Goal: Transaction & Acquisition: Download file/media

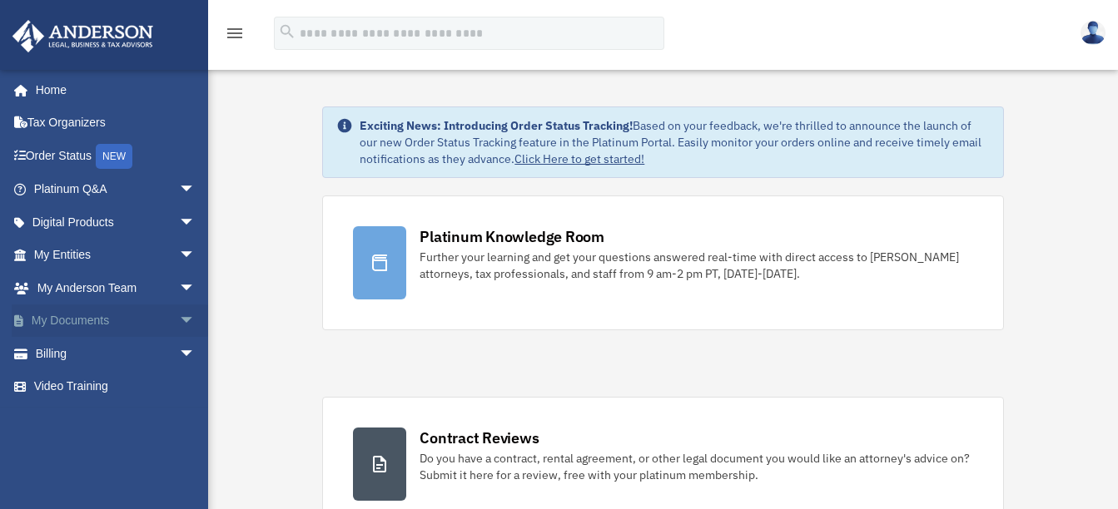
click at [179, 317] on span "arrow_drop_down" at bounding box center [195, 322] width 33 height 34
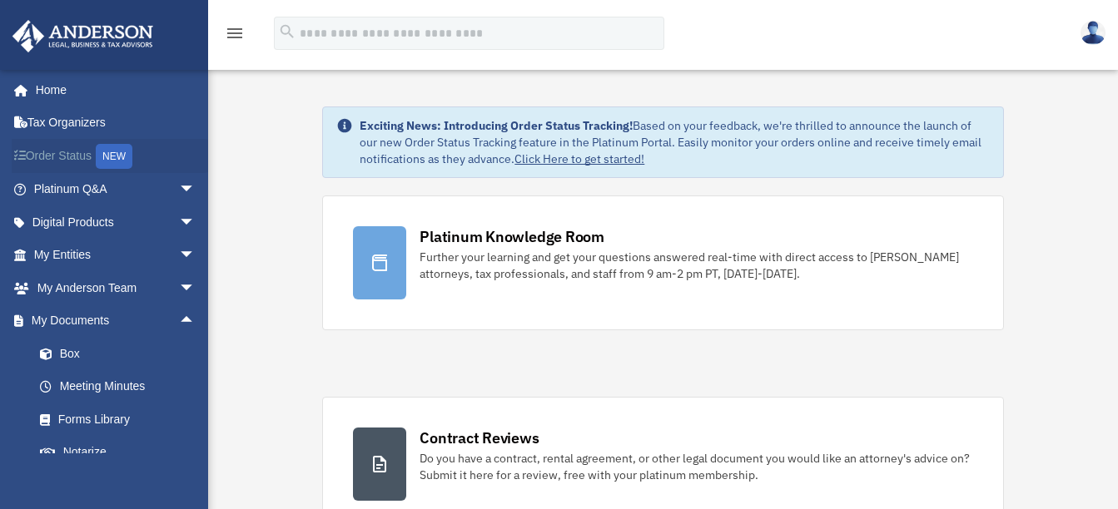
click at [122, 157] on div "NEW" at bounding box center [114, 156] width 37 height 25
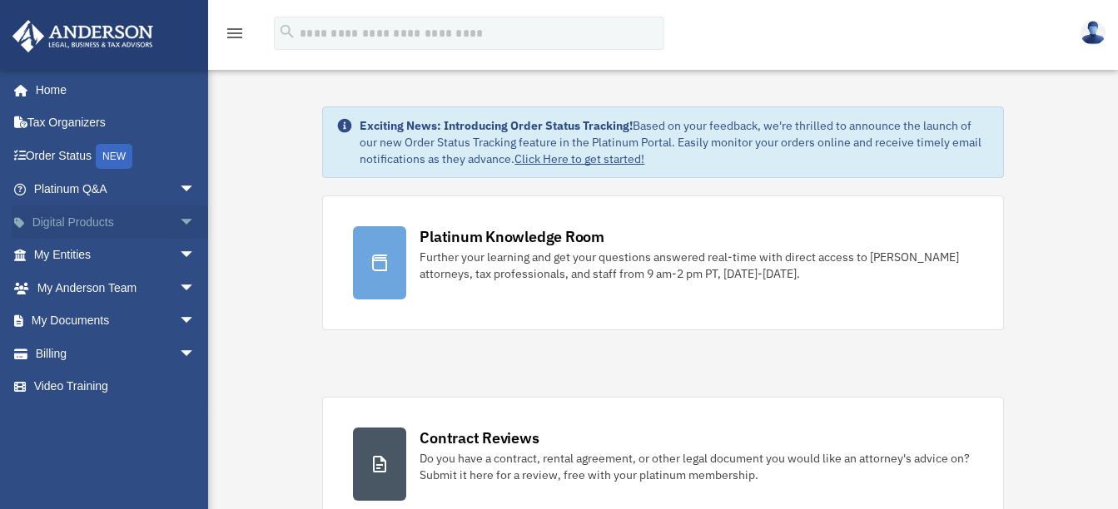
click at [179, 221] on span "arrow_drop_down" at bounding box center [195, 223] width 33 height 34
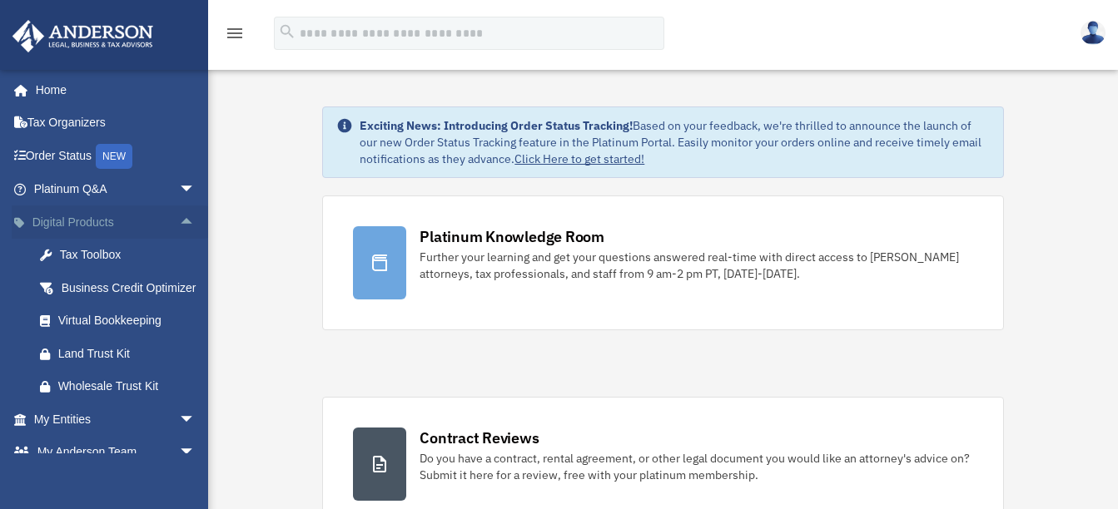
click at [179, 220] on span "arrow_drop_up" at bounding box center [195, 223] width 33 height 34
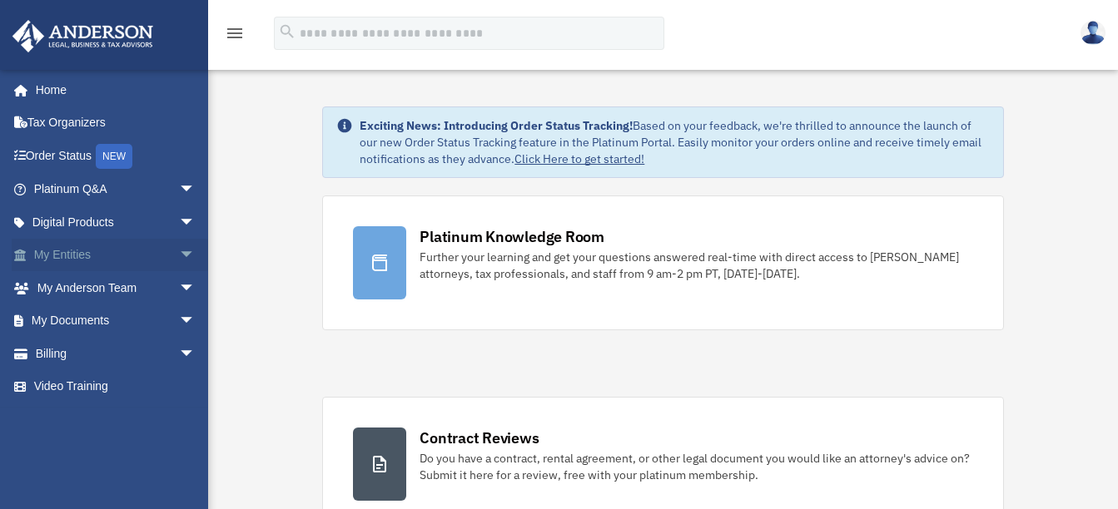
click at [179, 248] on span "arrow_drop_down" at bounding box center [195, 256] width 33 height 34
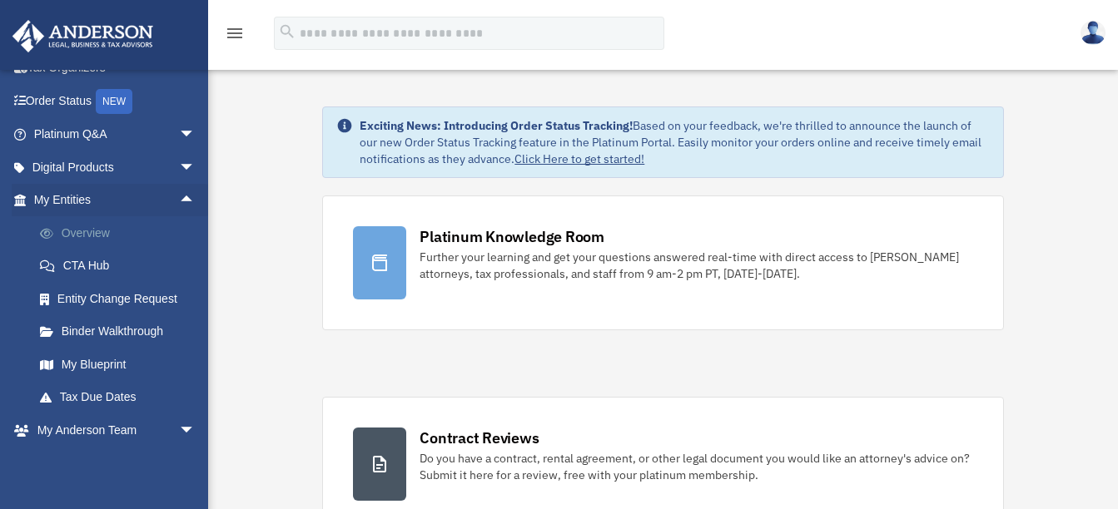
scroll to position [83, 0]
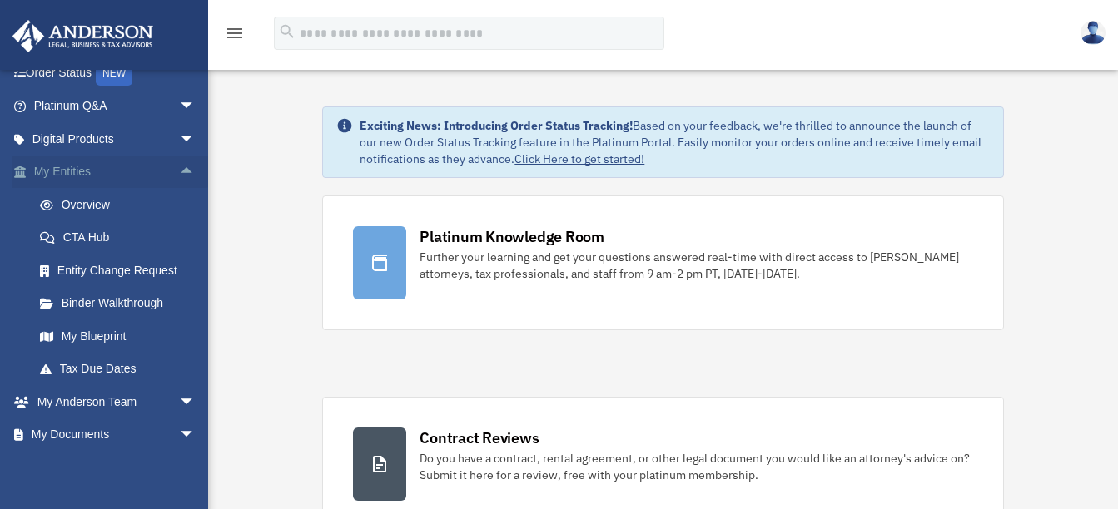
click at [179, 168] on span "arrow_drop_up" at bounding box center [195, 173] width 33 height 34
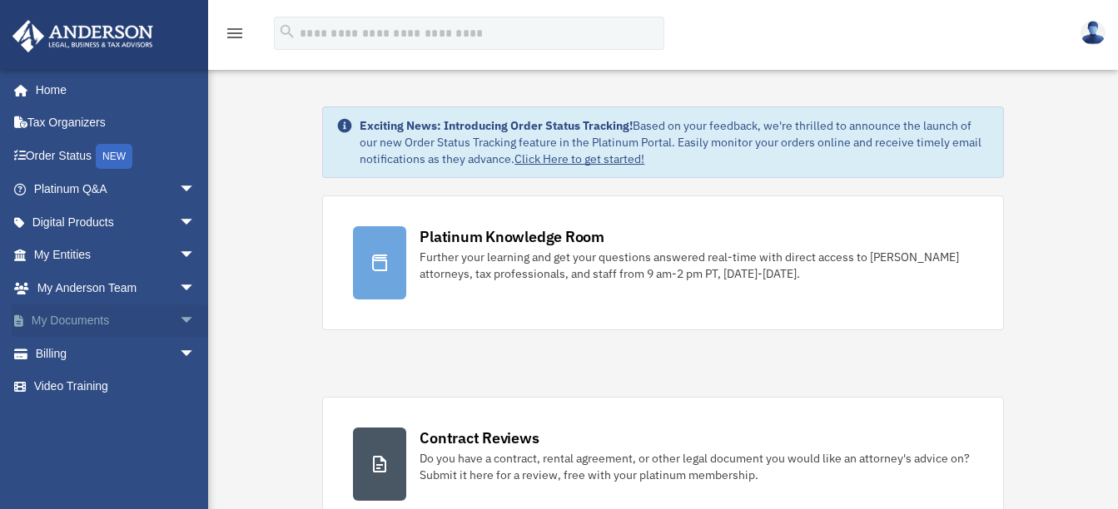
click at [179, 320] on span "arrow_drop_down" at bounding box center [195, 322] width 33 height 34
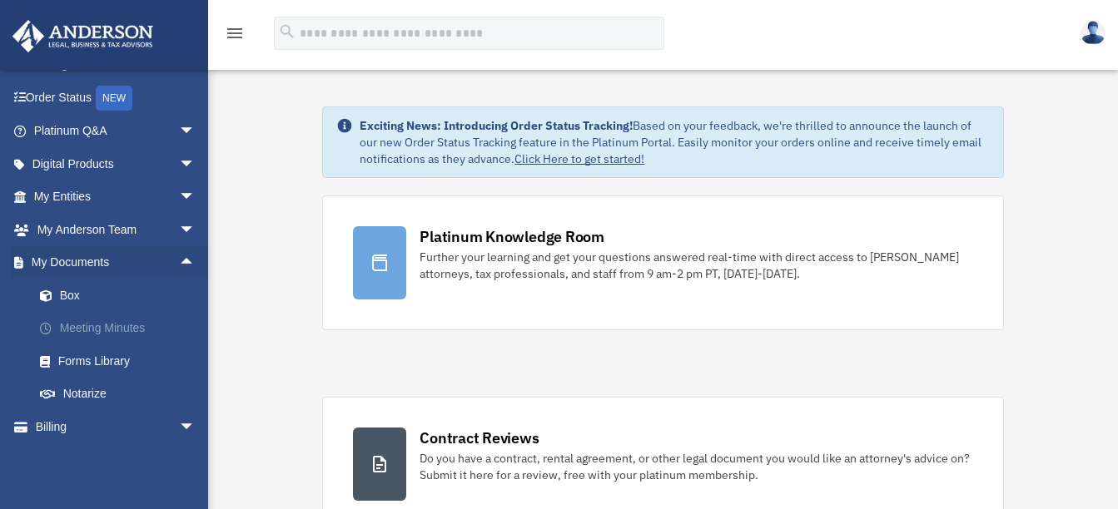
scroll to position [83, 0]
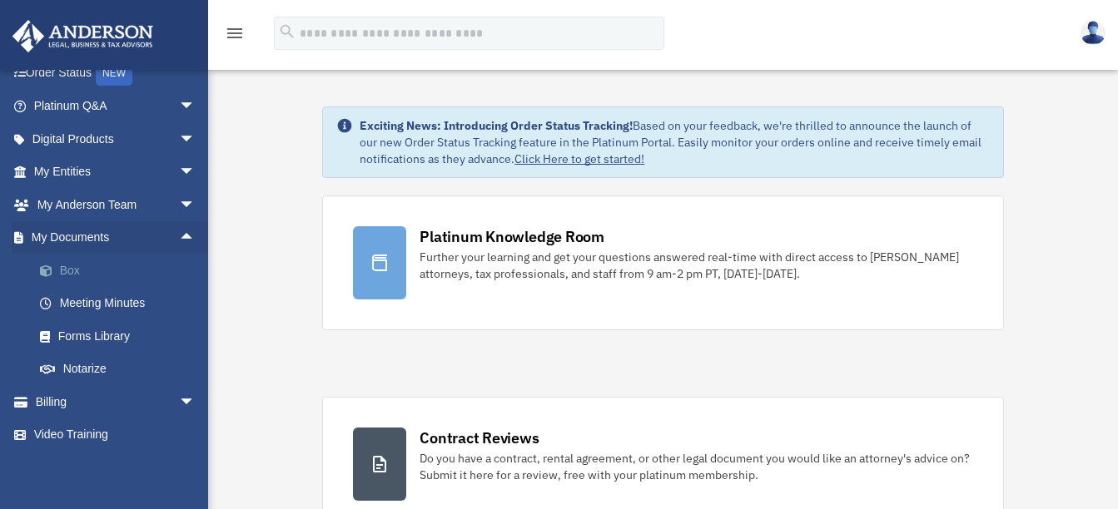
click at [77, 272] on link "Box" at bounding box center [121, 270] width 197 height 33
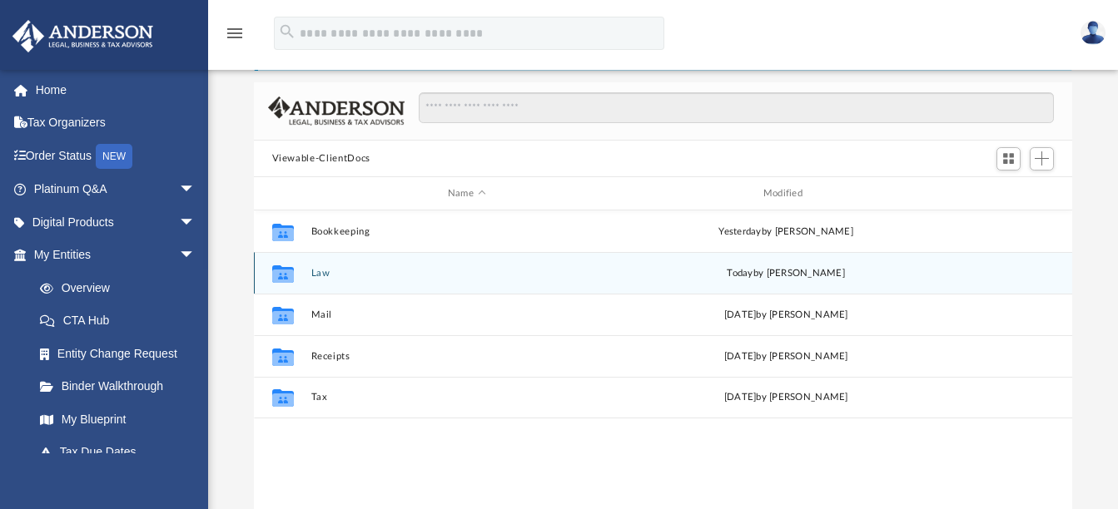
scroll to position [166, 0]
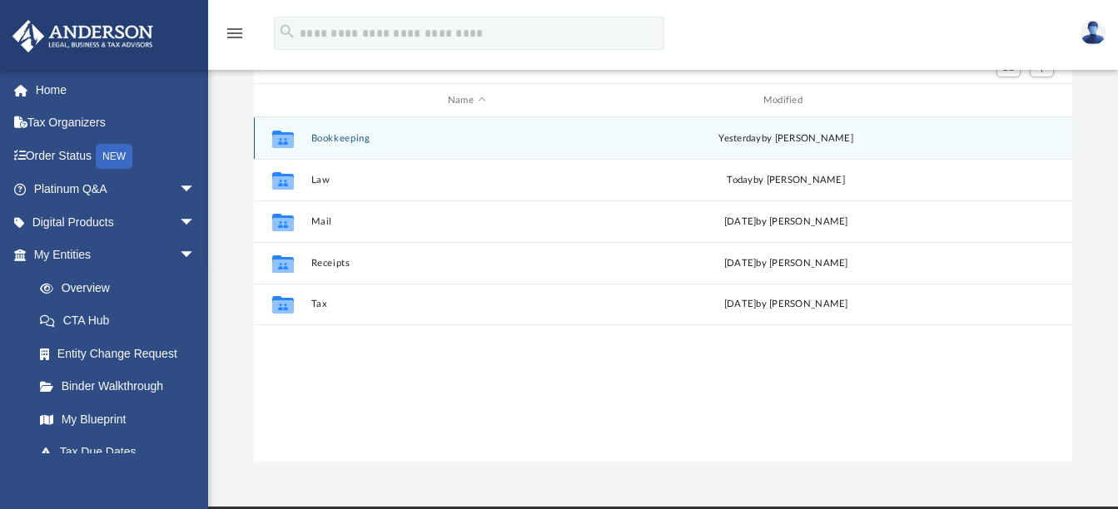
click at [348, 149] on div "Collaborated Folder Bookkeeping [DATE] by [PERSON_NAME]" at bounding box center [663, 138] width 819 height 42
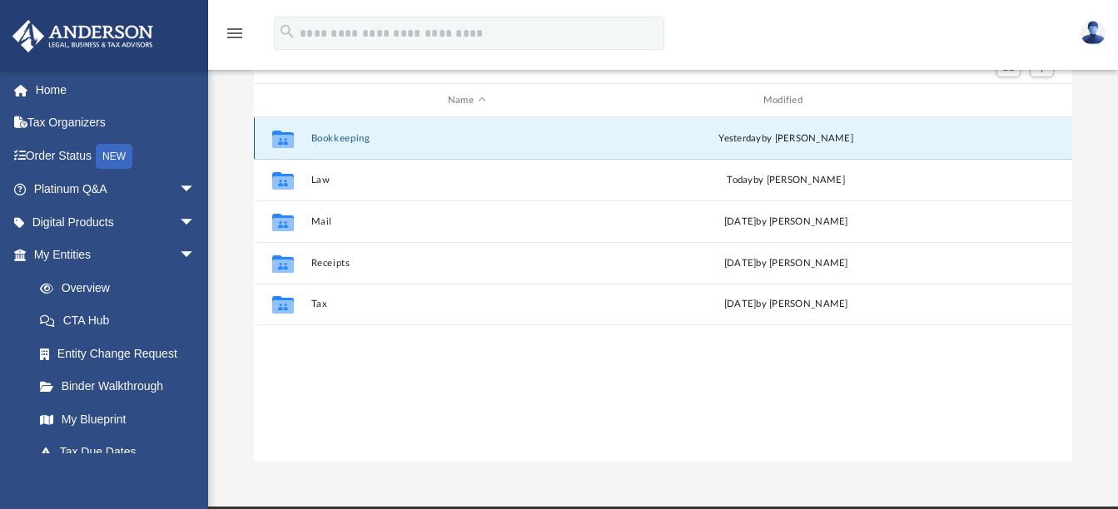
click at [345, 137] on button "Bookkeeping" at bounding box center [466, 138] width 312 height 11
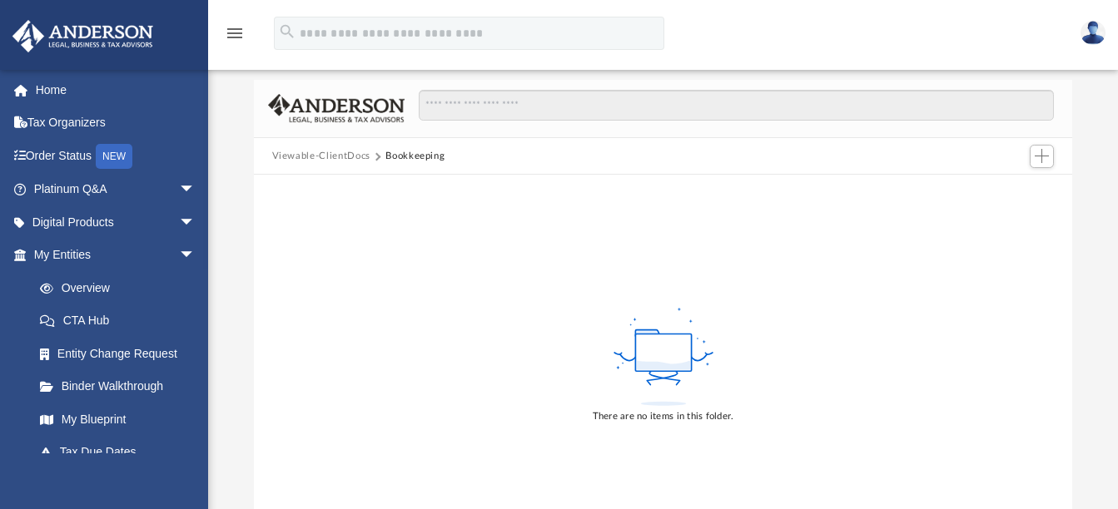
scroll to position [0, 0]
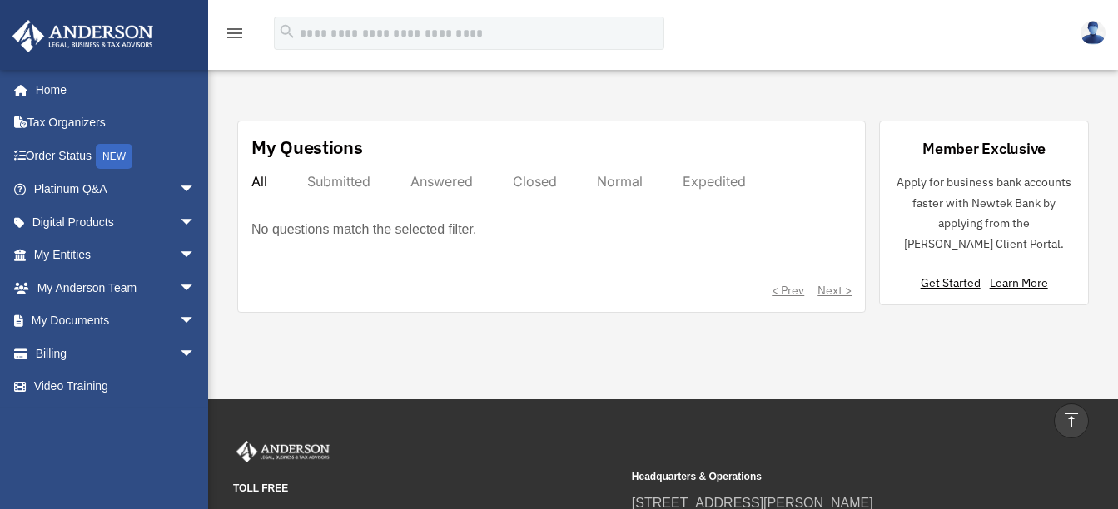
scroll to position [916, 0]
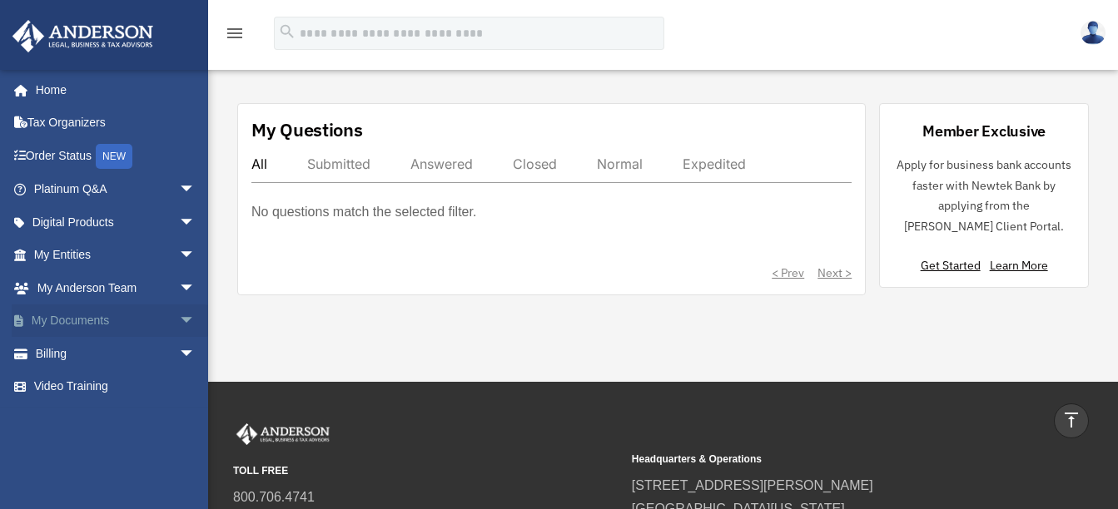
click at [179, 315] on span "arrow_drop_down" at bounding box center [195, 322] width 33 height 34
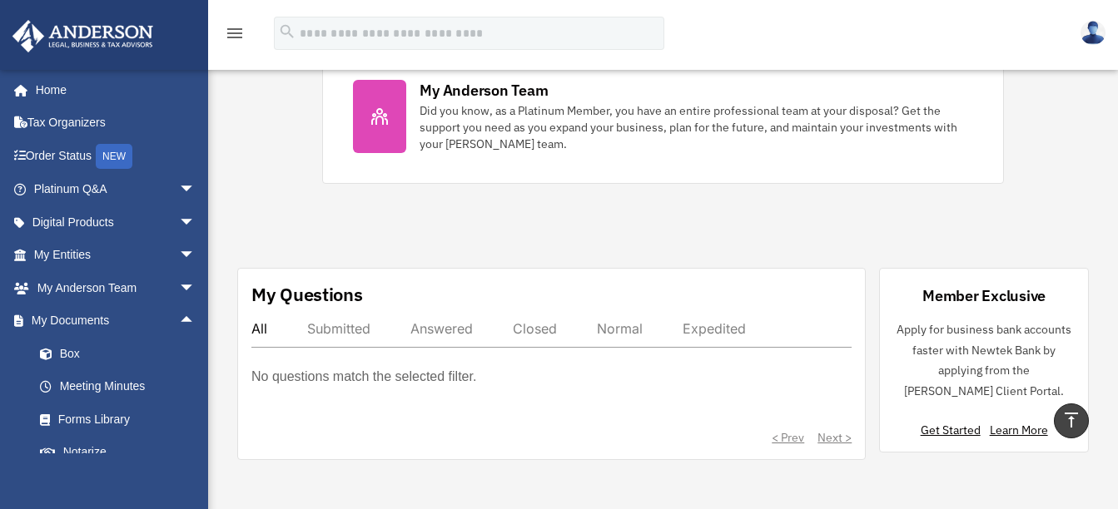
scroll to position [749, 0]
click at [69, 348] on link "Box" at bounding box center [121, 353] width 197 height 33
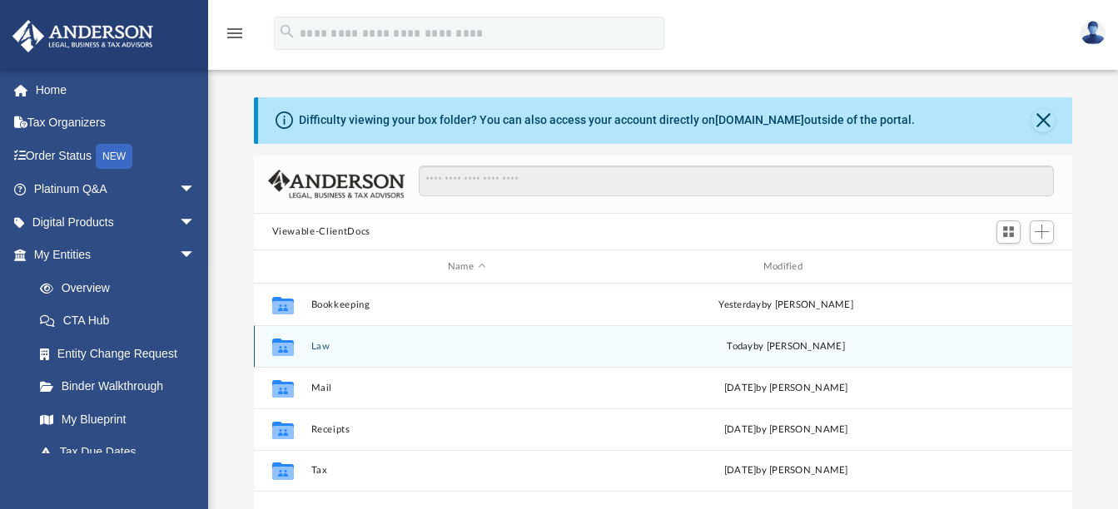
scroll to position [83, 0]
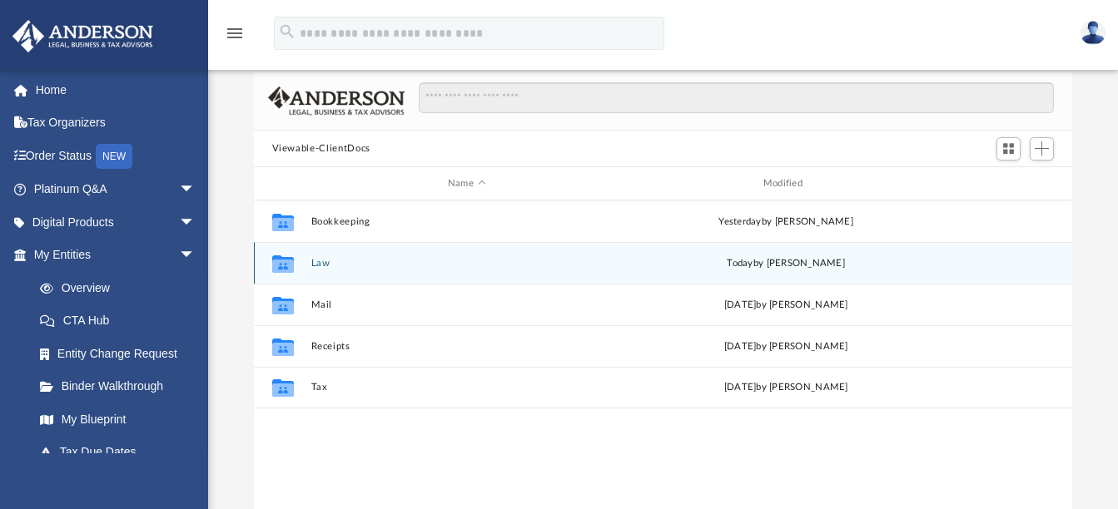
click at [753, 263] on div "today by Manny Montealto" at bounding box center [786, 263] width 312 height 15
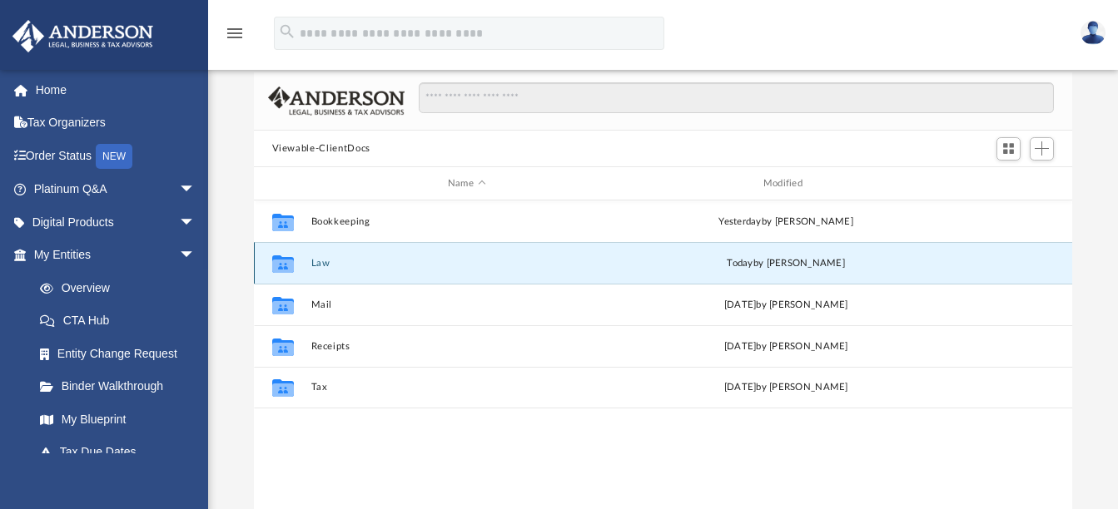
click at [279, 261] on icon "grid" at bounding box center [282, 266] width 22 height 13
drag, startPoint x: 279, startPoint y: 261, endPoint x: 290, endPoint y: 269, distance: 13.7
click at [290, 269] on icon "grid" at bounding box center [282, 266] width 22 height 13
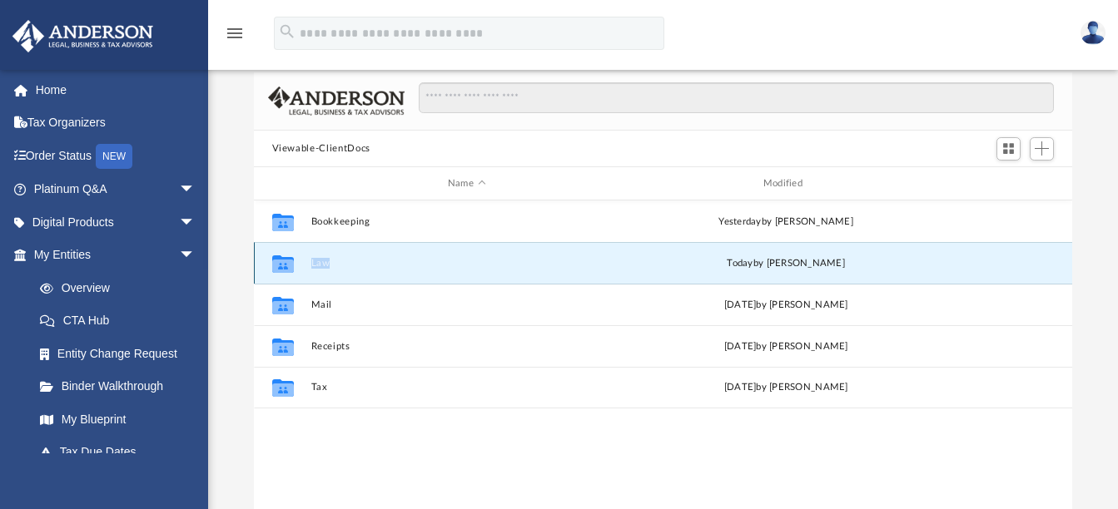
click at [290, 269] on icon "grid" at bounding box center [282, 266] width 22 height 13
drag, startPoint x: 290, startPoint y: 269, endPoint x: 320, endPoint y: 259, distance: 31.6
click at [320, 259] on button "Law" at bounding box center [466, 263] width 312 height 11
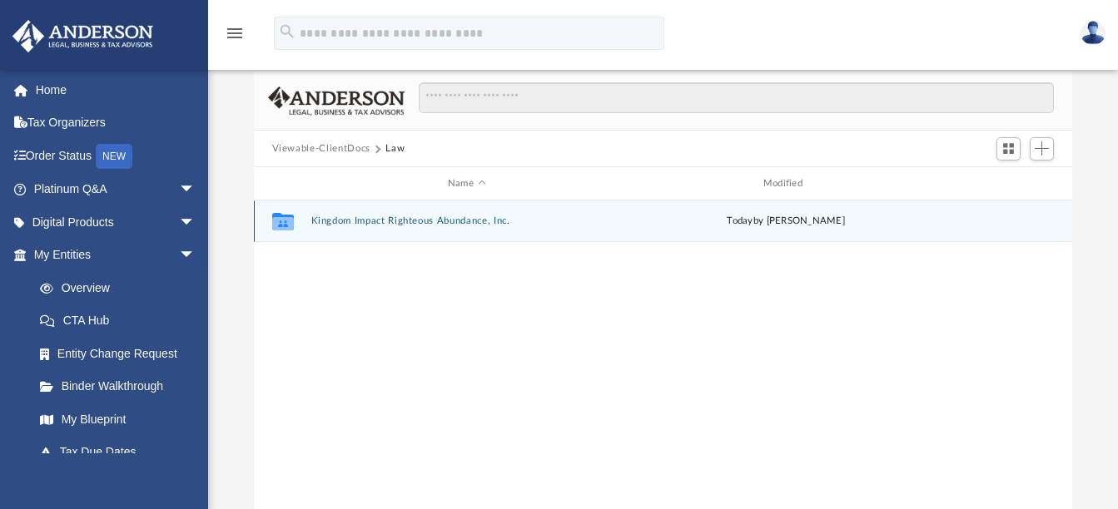
click at [430, 218] on button "Kingdom Impact Righteous Abundance, Inc." at bounding box center [466, 221] width 312 height 11
click at [424, 216] on button "Kingdom Impact Righteous Abundance, Inc. - SS-4.pdf" at bounding box center [466, 221] width 312 height 11
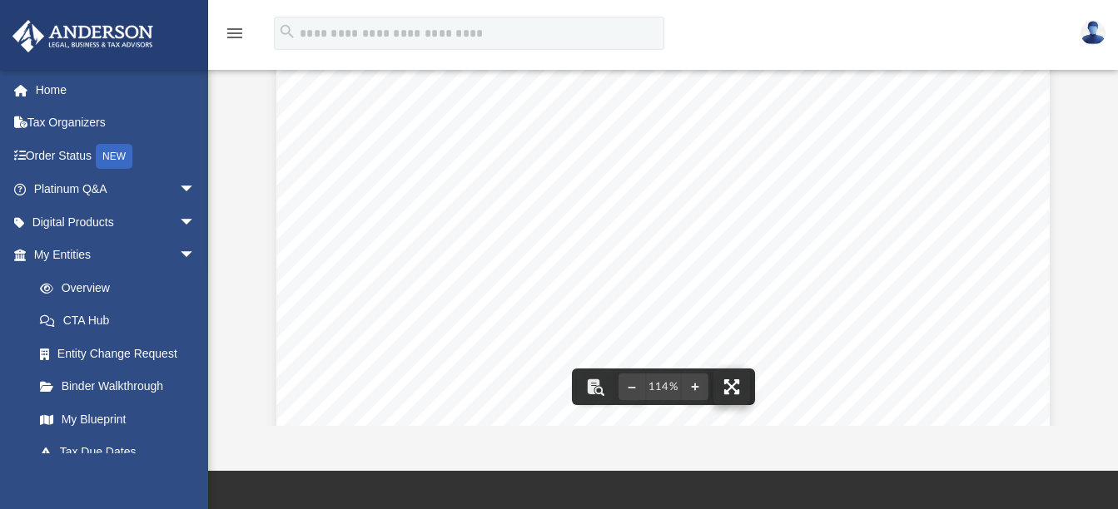
scroll to position [250, 0]
click at [733, 383] on button "File preview" at bounding box center [731, 387] width 37 height 37
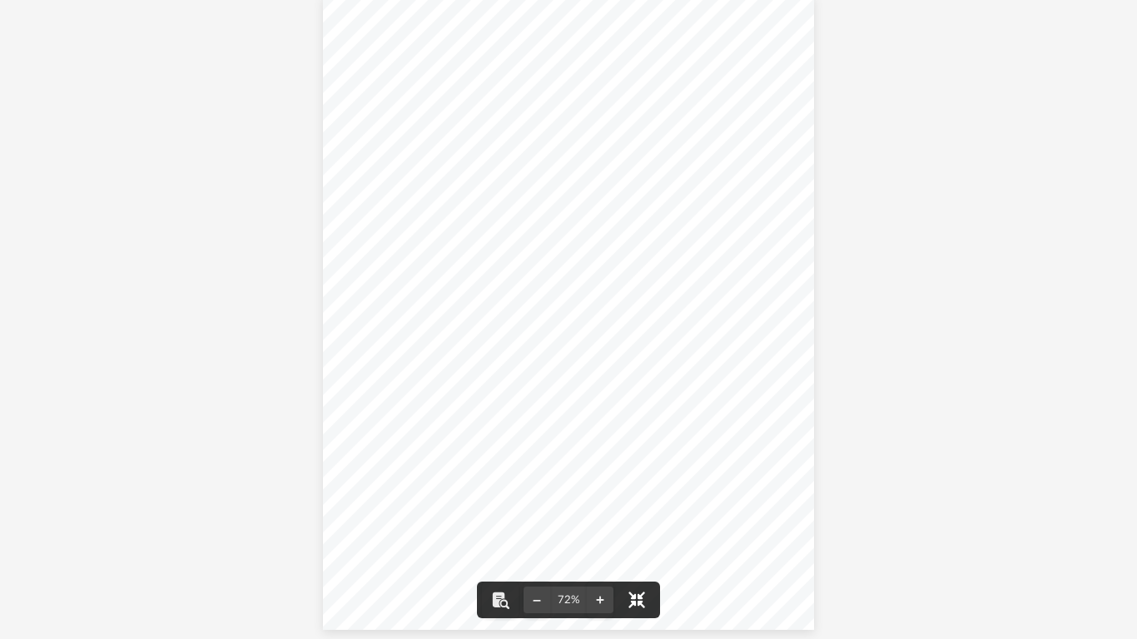
scroll to position [21, 0]
click at [498, 509] on button "File preview" at bounding box center [500, 600] width 37 height 37
click at [1103, 17] on button "File preview" at bounding box center [1103, 20] width 28 height 28
click at [833, 301] on div "...SS-4 Application for Employer Identification Number 0MB No. 1545-0003 {For u…" at bounding box center [568, 309] width 1137 height 660
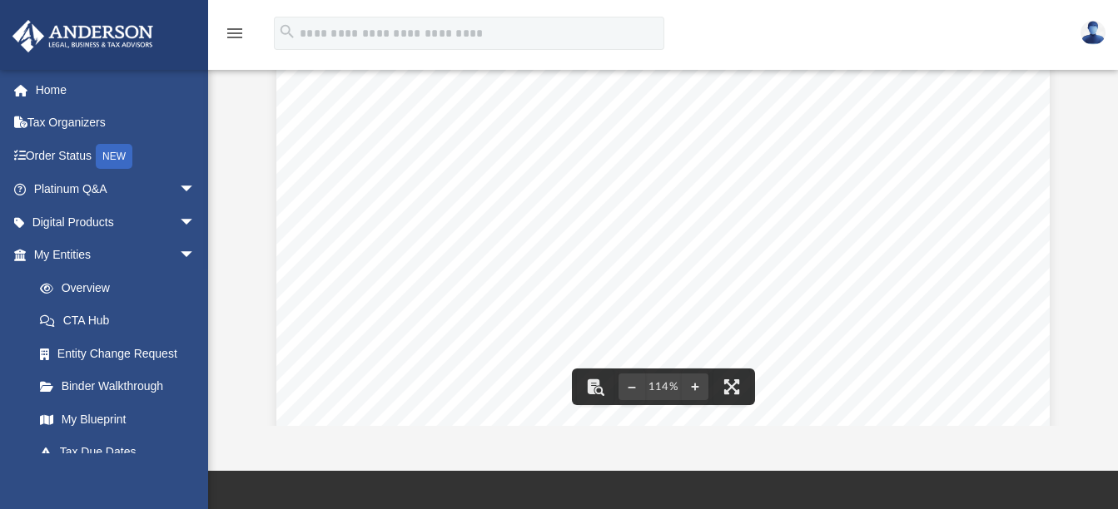
scroll to position [366, 806]
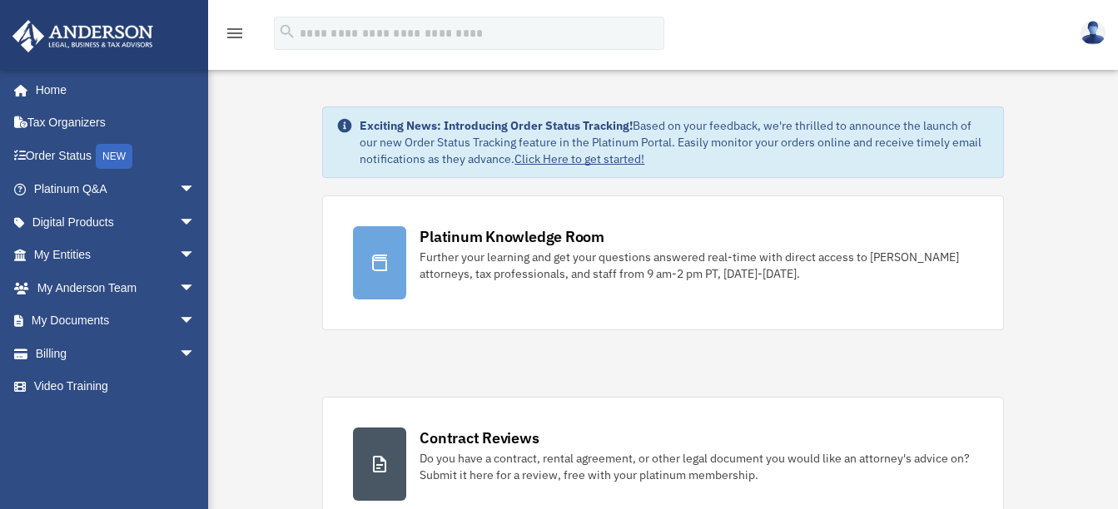
scroll to position [749, 0]
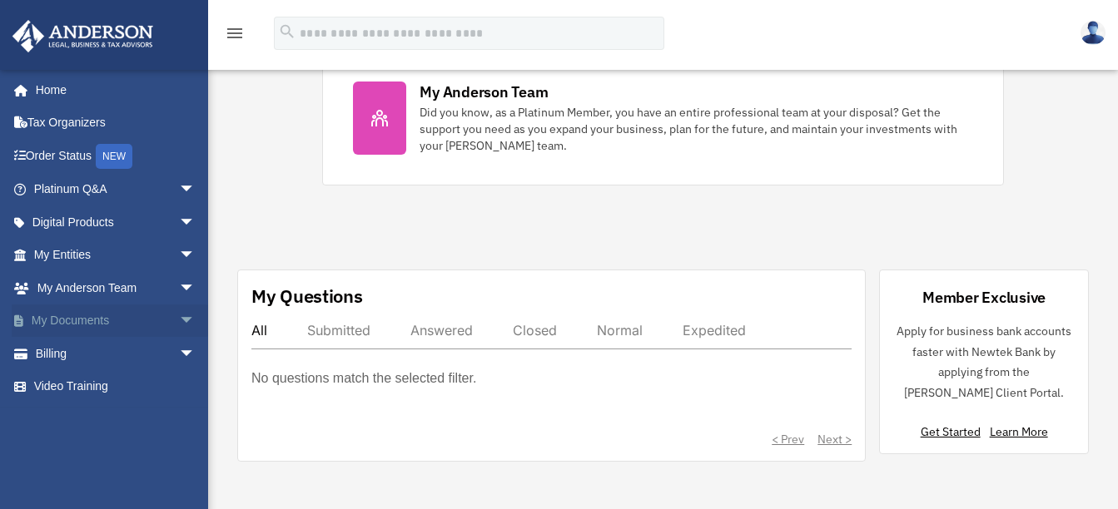
click at [179, 314] on span "arrow_drop_down" at bounding box center [195, 322] width 33 height 34
click at [61, 355] on link "Box" at bounding box center [121, 353] width 197 height 33
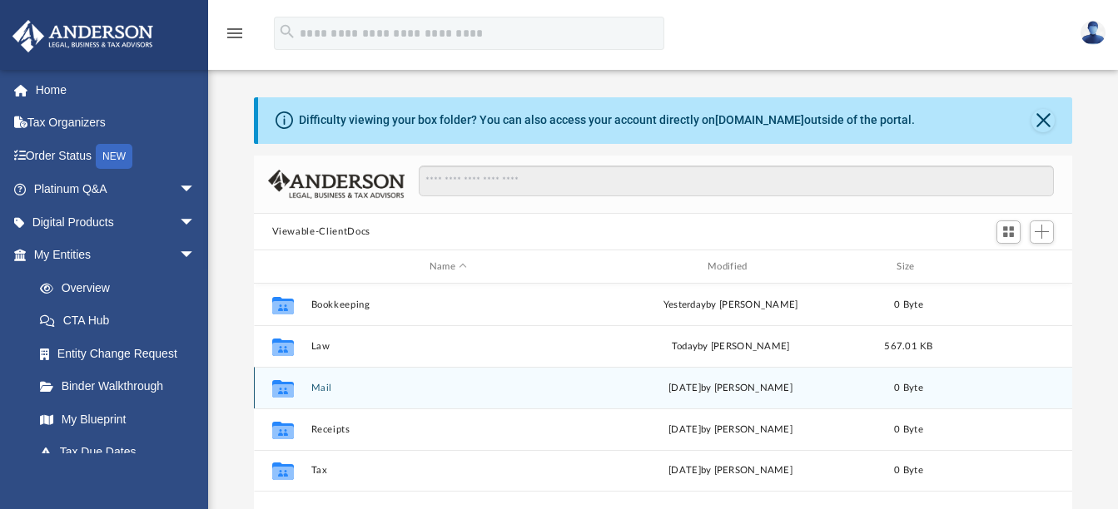
scroll to position [366, 806]
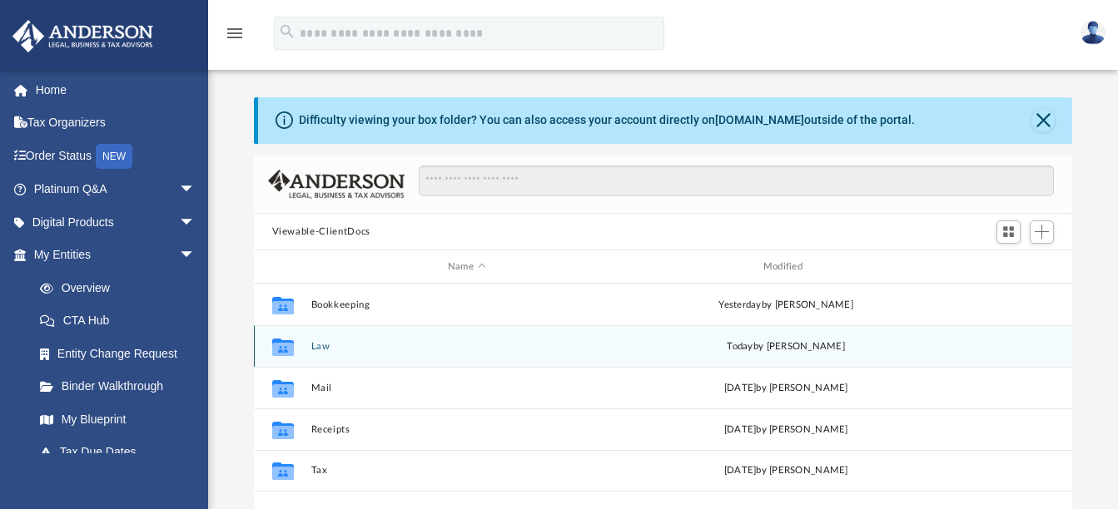
click at [324, 347] on button "Law" at bounding box center [466, 346] width 312 height 11
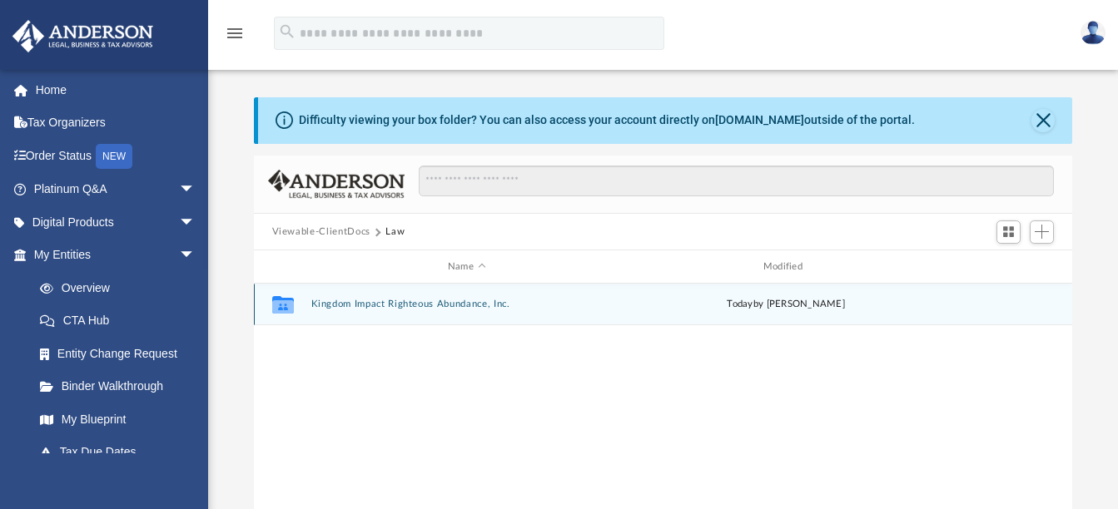
click at [288, 308] on icon "grid" at bounding box center [282, 307] width 22 height 13
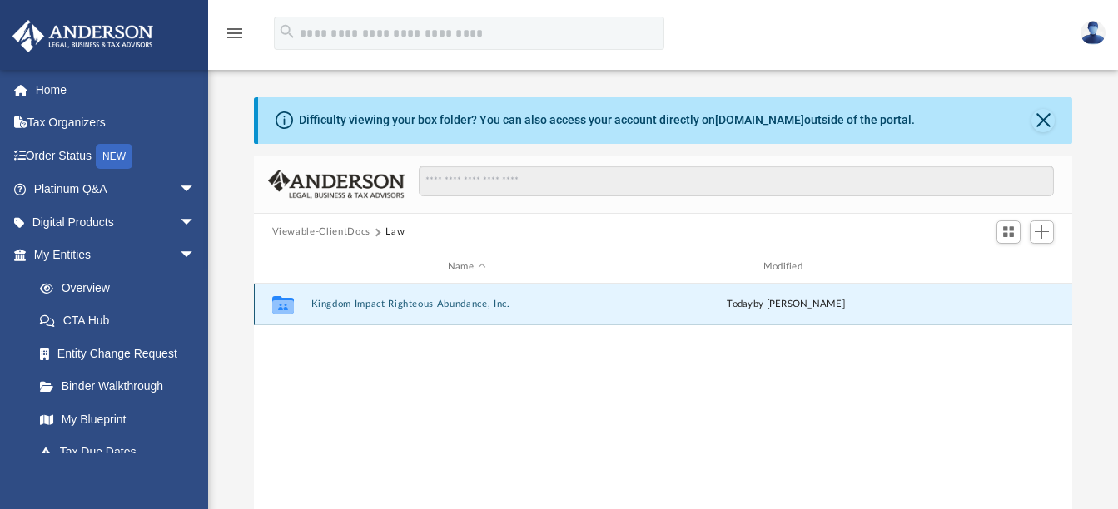
click at [378, 301] on button "Kingdom Impact Righteous Abundance, Inc." at bounding box center [466, 305] width 312 height 11
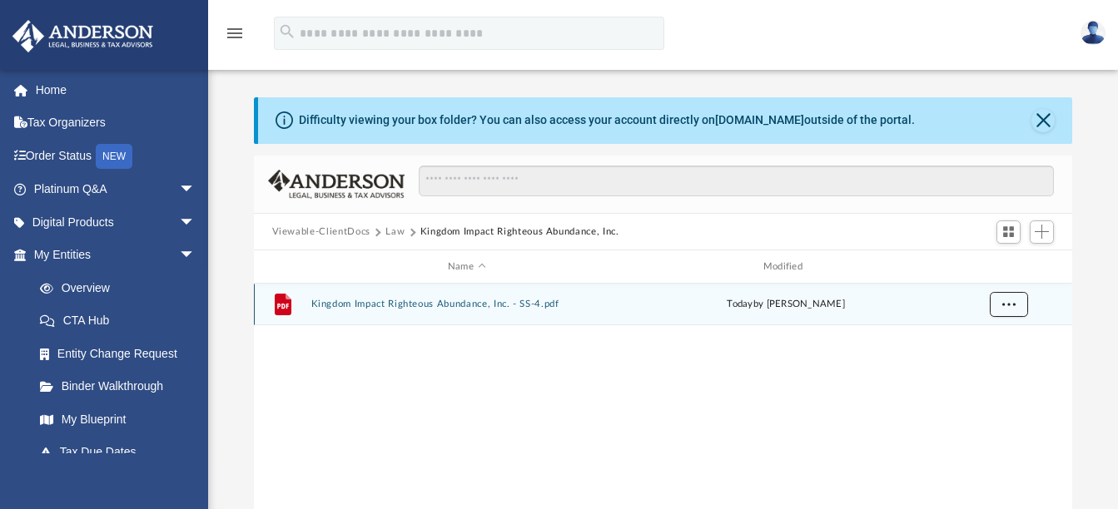
click at [1026, 305] on button "More options" at bounding box center [1008, 304] width 38 height 25
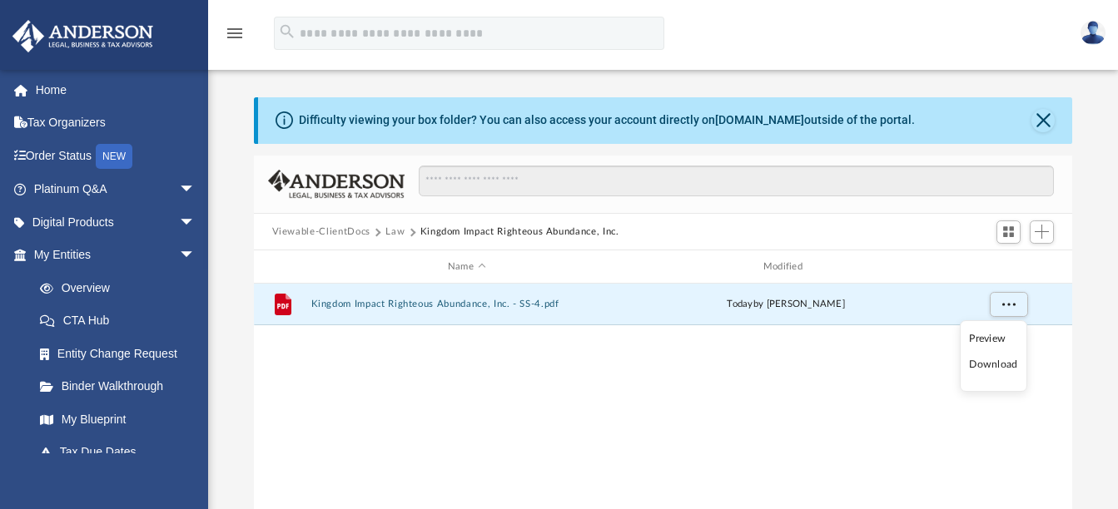
click at [977, 363] on li "Download" at bounding box center [993, 364] width 48 height 17
click at [1006, 300] on span "More options" at bounding box center [1007, 304] width 13 height 9
click at [990, 363] on li "Download" at bounding box center [993, 364] width 48 height 17
click at [1105, 497] on div at bounding box center [1105, 497] width 0 height 0
click at [1016, 311] on button "More options" at bounding box center [1008, 304] width 38 height 25
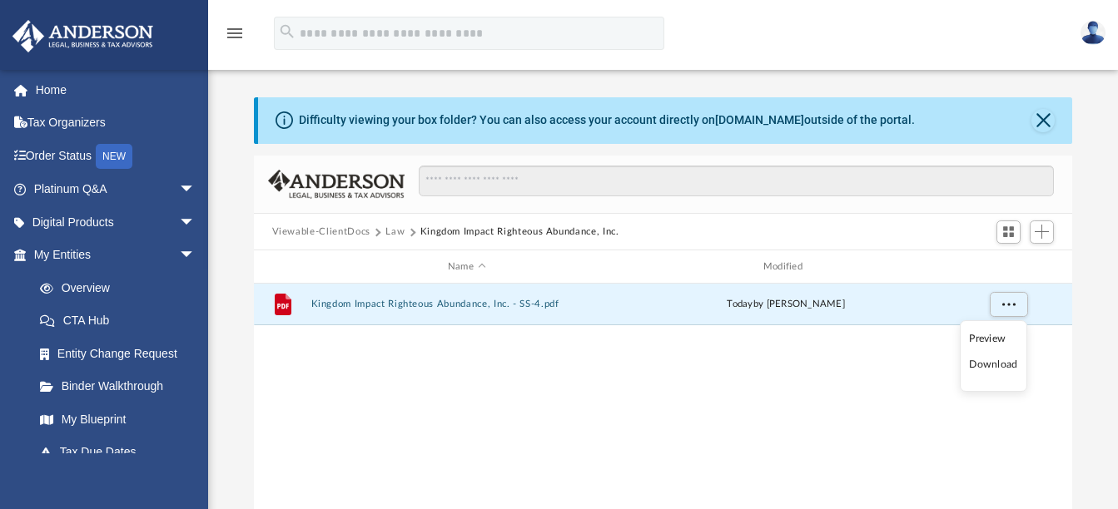
click at [981, 363] on li "Download" at bounding box center [993, 364] width 48 height 17
click at [1002, 305] on span "More options" at bounding box center [1007, 304] width 13 height 9
click at [1105, 497] on div at bounding box center [1105, 497] width 0 height 0
click at [519, 415] on div "File Kingdom Impact Righteous Abundance, Inc. - SS-4.pdf today by Manny Monteal…" at bounding box center [663, 456] width 819 height 345
